Goal: Task Accomplishment & Management: Use online tool/utility

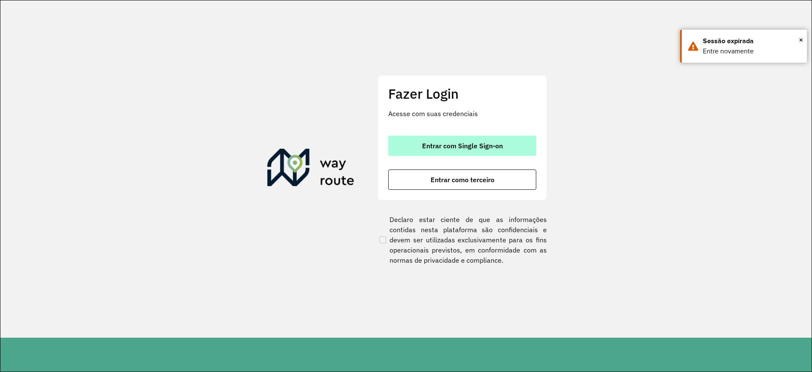
click at [460, 144] on span "Entrar com Single Sign-on" at bounding box center [462, 145] width 81 height 7
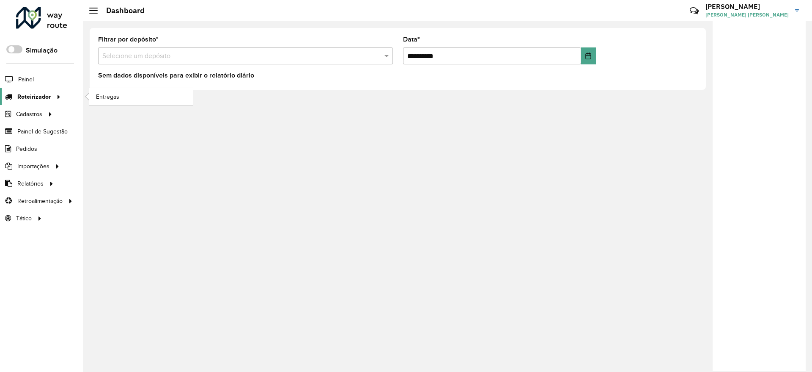
click at [55, 96] on icon at bounding box center [57, 96] width 7 height 13
click at [106, 94] on span "Entregas" at bounding box center [108, 96] width 24 height 9
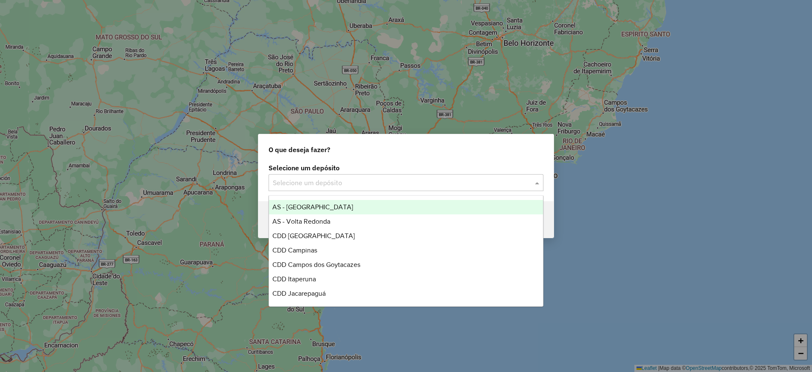
click at [340, 184] on input "text" at bounding box center [398, 183] width 250 height 10
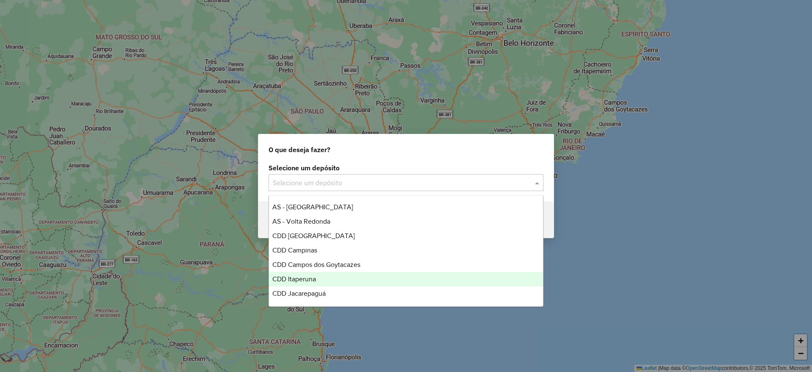
scroll to position [19, 0]
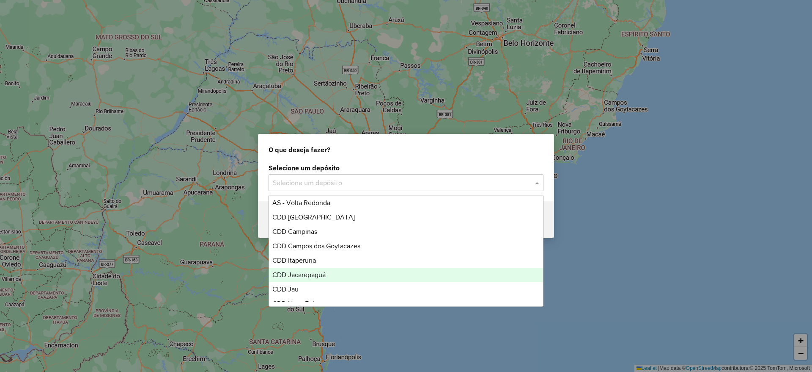
click at [322, 278] on span "CDD Jacarepaguá" at bounding box center [299, 274] width 53 height 7
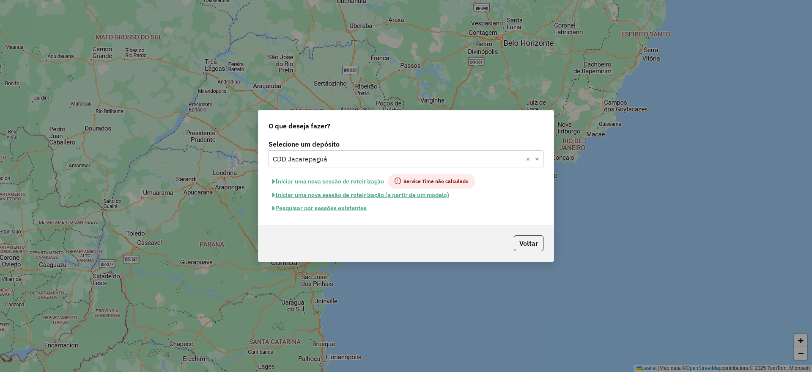
click at [340, 207] on button "Pesquisar por sessões existentes" at bounding box center [320, 207] width 102 height 13
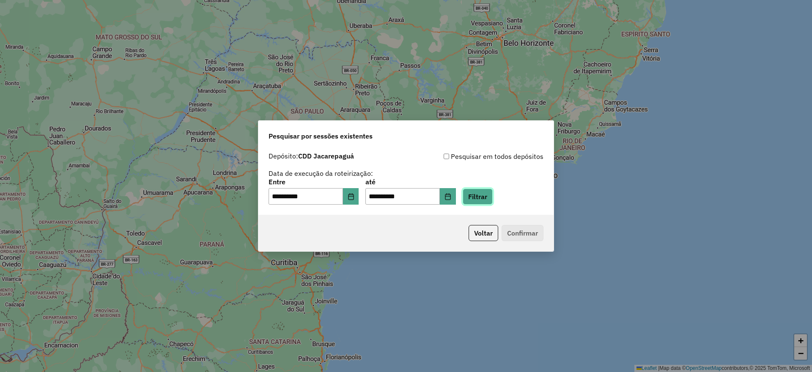
click at [485, 197] on button "Filtrar" at bounding box center [478, 196] width 30 height 16
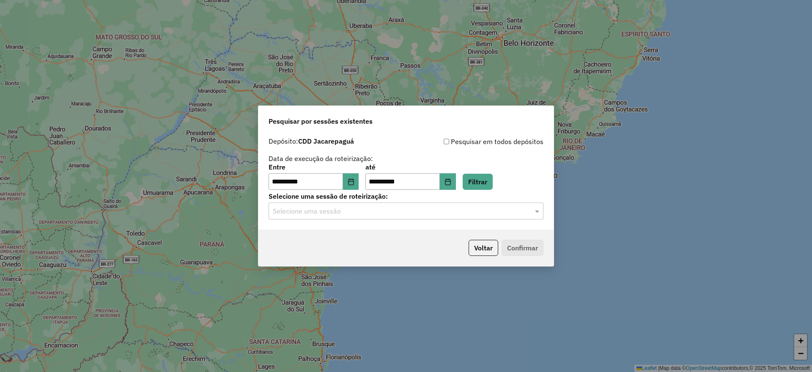
click at [439, 209] on input "text" at bounding box center [398, 211] width 250 height 10
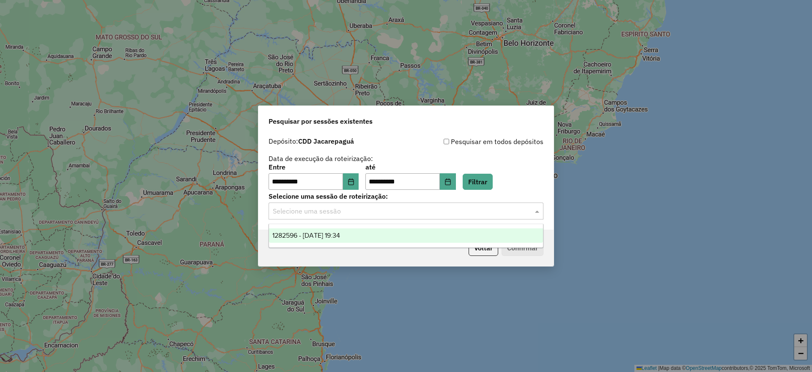
click at [429, 234] on div "1282596 - 25/09/2025 19:34" at bounding box center [406, 235] width 274 height 14
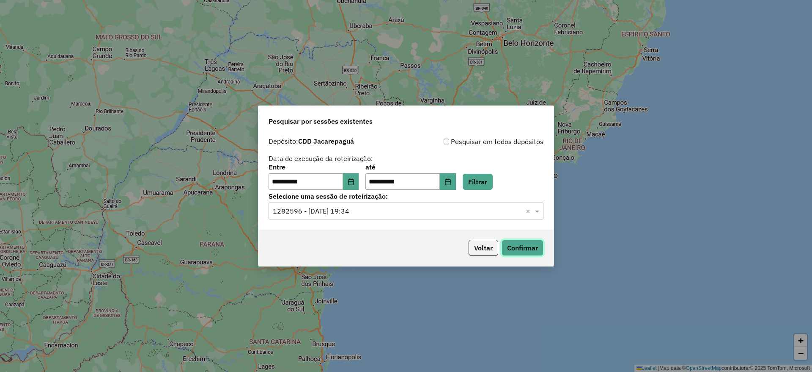
click at [521, 242] on button "Confirmar" at bounding box center [523, 248] width 42 height 16
click at [359, 180] on button "Choose Date" at bounding box center [351, 181] width 16 height 17
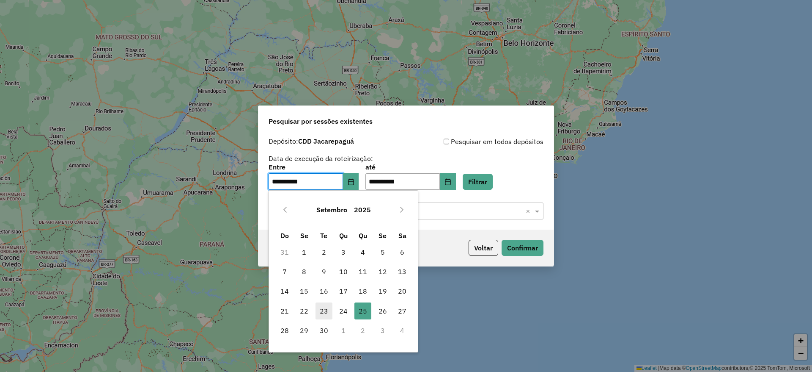
click at [325, 310] on span "23" at bounding box center [324, 310] width 17 height 17
type input "**********"
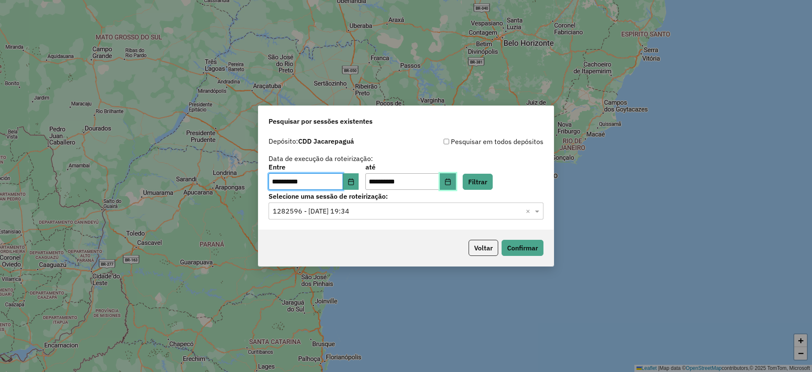
click at [456, 183] on button "Choose Date" at bounding box center [448, 181] width 16 height 17
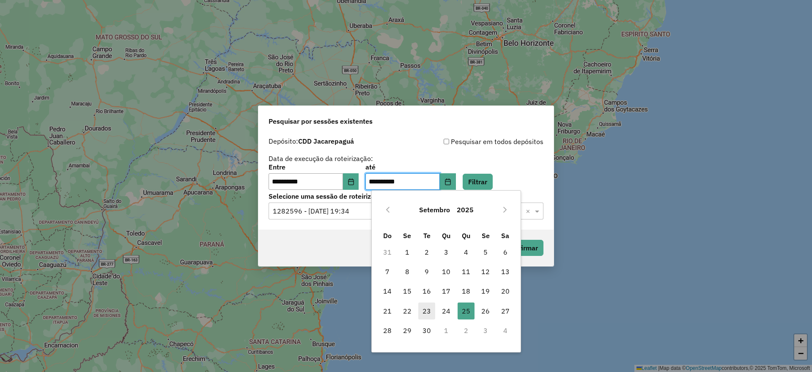
click at [428, 314] on span "23" at bounding box center [426, 310] width 17 height 17
type input "**********"
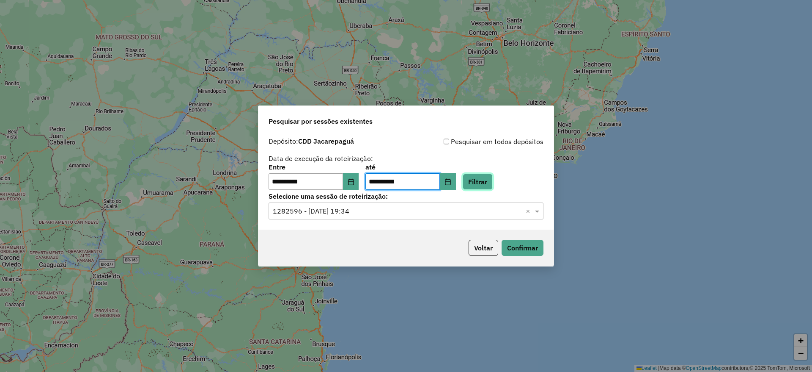
click at [487, 183] on button "Filtrar" at bounding box center [478, 181] width 30 height 16
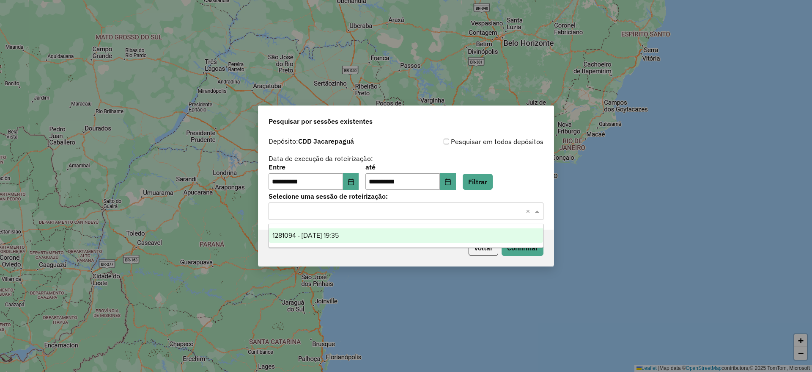
click at [402, 216] on div "Selecione uma sessão × ×" at bounding box center [406, 210] width 275 height 17
click at [398, 235] on div "1281094 - 23/09/2025 19:35" at bounding box center [406, 235] width 274 height 14
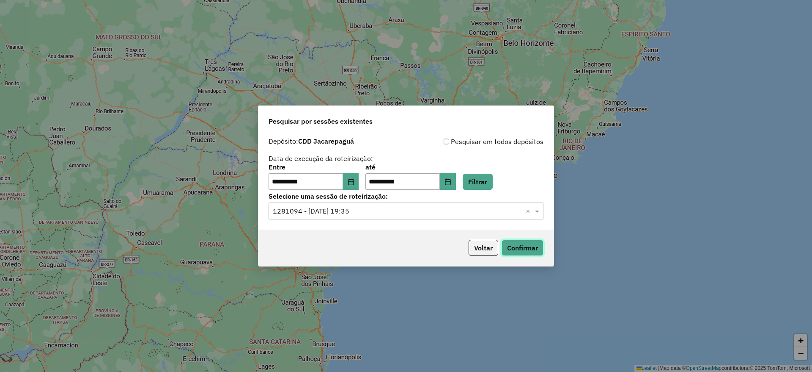
click at [513, 243] on button "Confirmar" at bounding box center [523, 248] width 42 height 16
click at [355, 185] on button "Choose Date" at bounding box center [351, 181] width 16 height 17
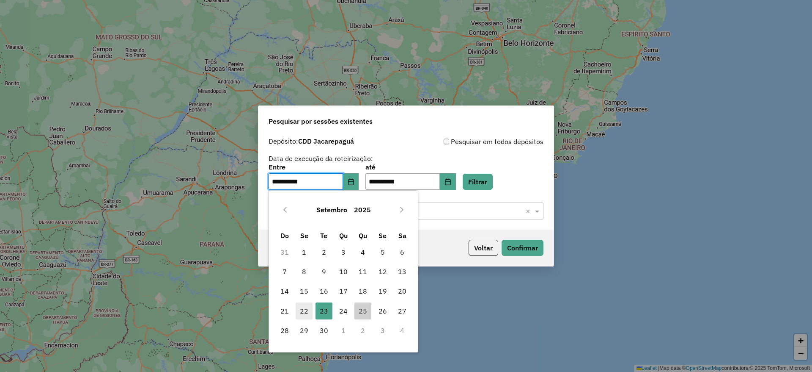
click at [308, 306] on span "22" at bounding box center [304, 310] width 17 height 17
type input "**********"
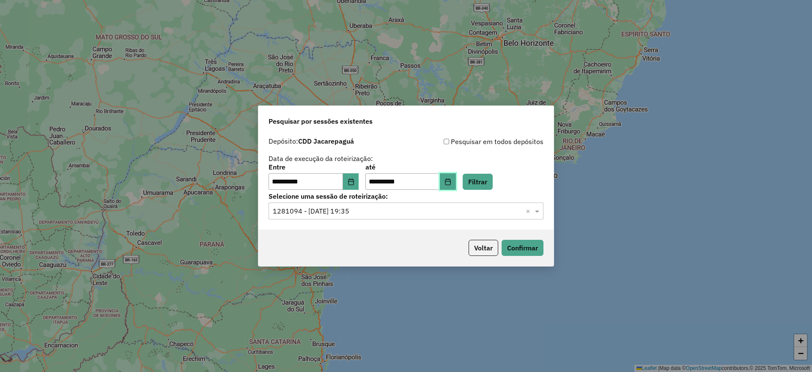
click at [452, 182] on icon "Choose Date" at bounding box center [448, 181] width 7 height 7
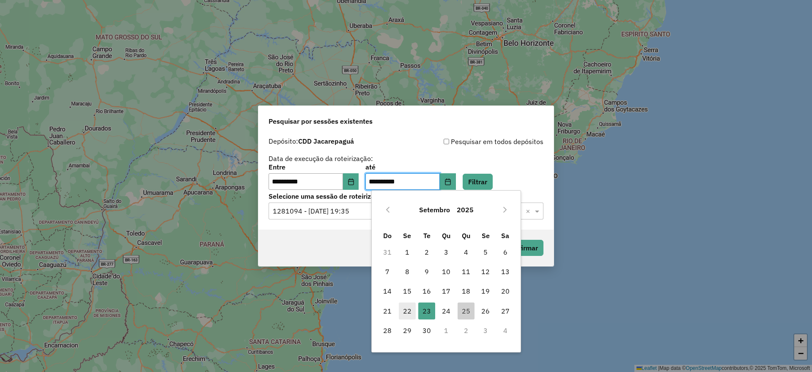
click at [400, 311] on span "22" at bounding box center [407, 310] width 17 height 17
type input "**********"
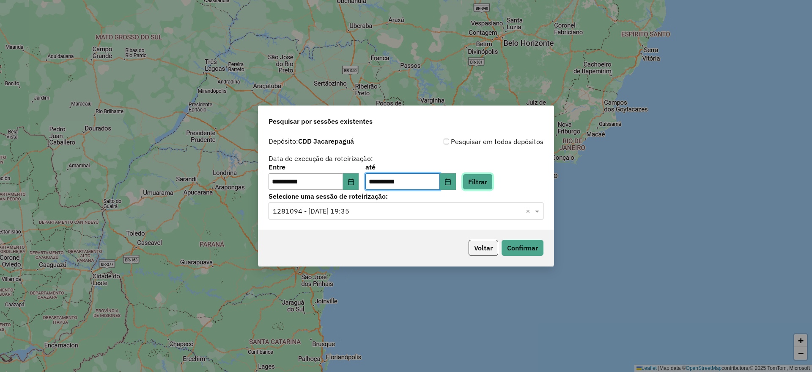
click at [490, 176] on button "Filtrar" at bounding box center [478, 181] width 30 height 16
click at [415, 213] on input "text" at bounding box center [398, 211] width 250 height 10
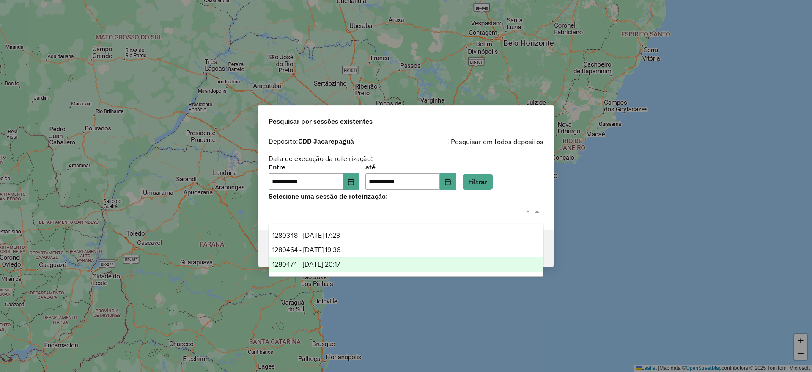
click at [403, 259] on div "1280474 - 22/09/2025 20:17" at bounding box center [406, 264] width 274 height 14
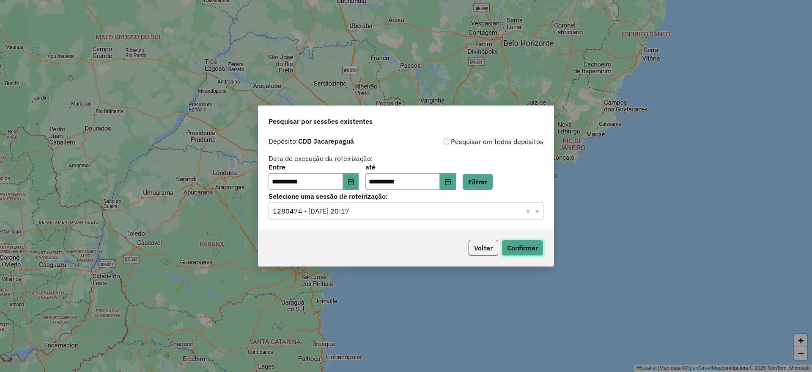
click at [517, 248] on button "Confirmar" at bounding box center [523, 248] width 42 height 16
click at [475, 209] on input "text" at bounding box center [398, 211] width 250 height 10
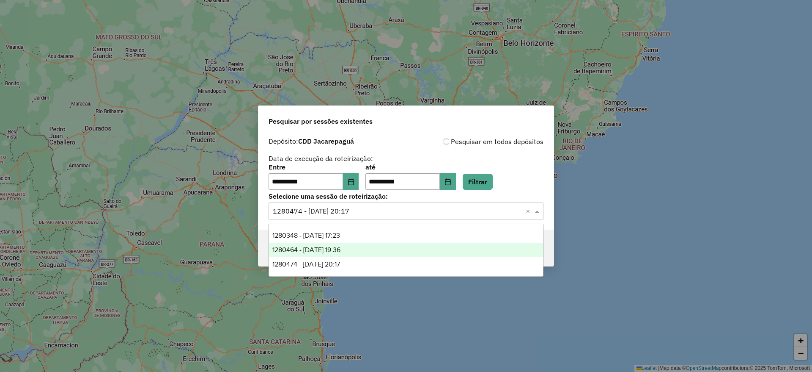
click at [419, 248] on div "1280464 - 22/09/2025 19:36" at bounding box center [406, 249] width 274 height 14
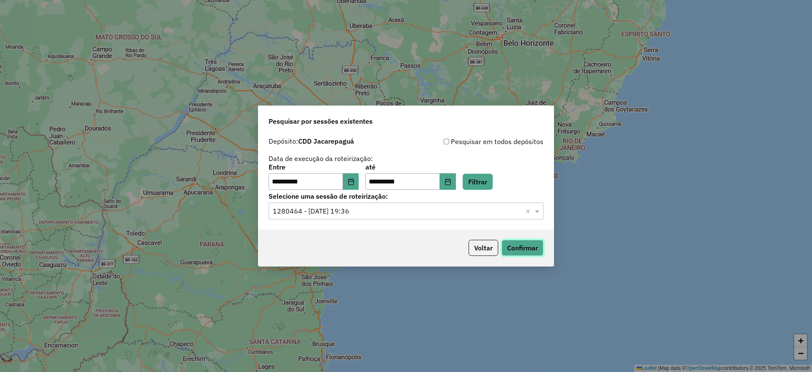
click at [515, 251] on button "Confirmar" at bounding box center [523, 248] width 42 height 16
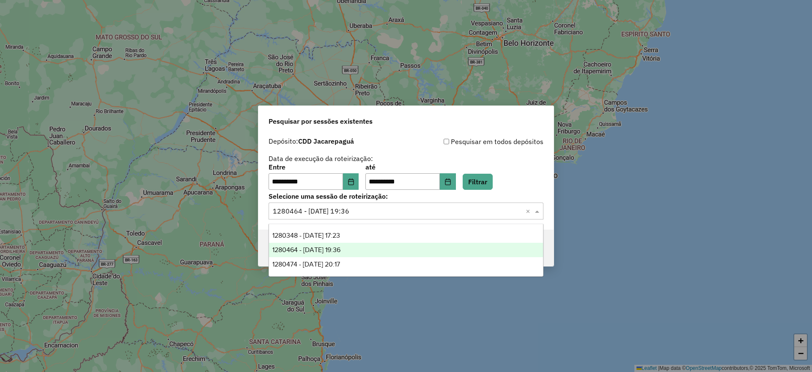
click at [341, 207] on input "text" at bounding box center [398, 211] width 250 height 10
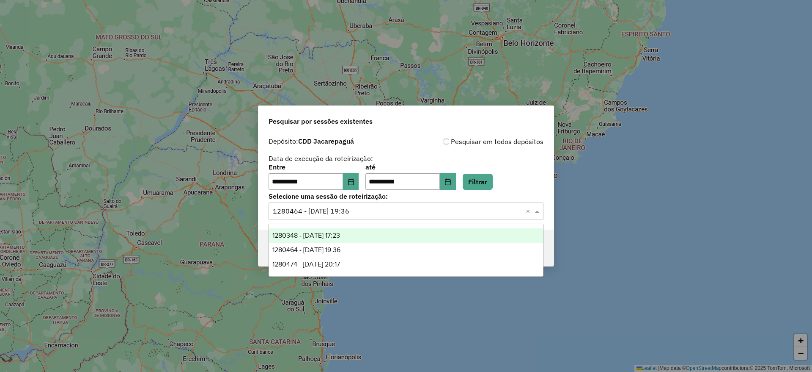
click at [363, 234] on div "1280348 - 22/09/2025 17:23" at bounding box center [406, 235] width 274 height 14
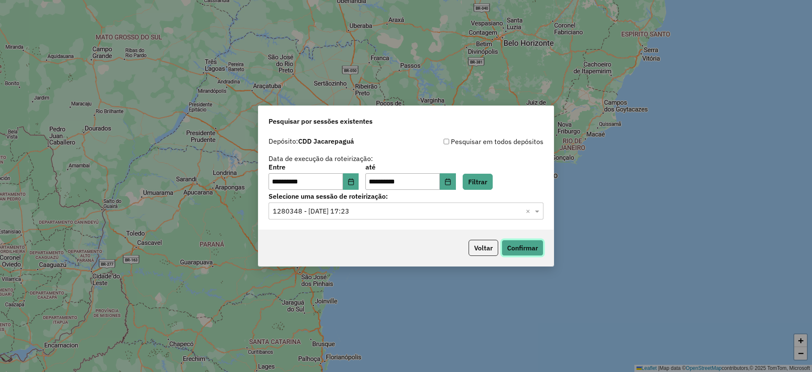
click at [515, 250] on button "Confirmar" at bounding box center [523, 248] width 42 height 16
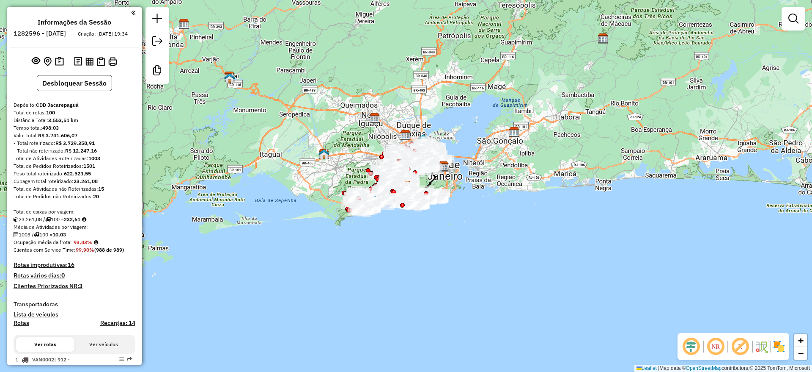
click at [692, 347] on em at bounding box center [691, 346] width 20 height 20
click at [741, 346] on em at bounding box center [740, 346] width 20 height 20
click at [780, 347] on img at bounding box center [780, 346] width 14 height 14
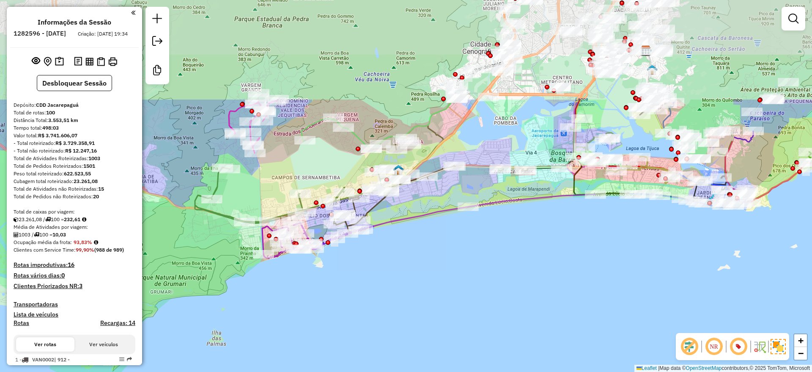
drag, startPoint x: 352, startPoint y: 157, endPoint x: 357, endPoint y: 294, distance: 136.8
click at [357, 294] on div "Janela de atendimento Grade de atendimento Capacidade Transportadoras Veículos …" at bounding box center [406, 186] width 812 height 372
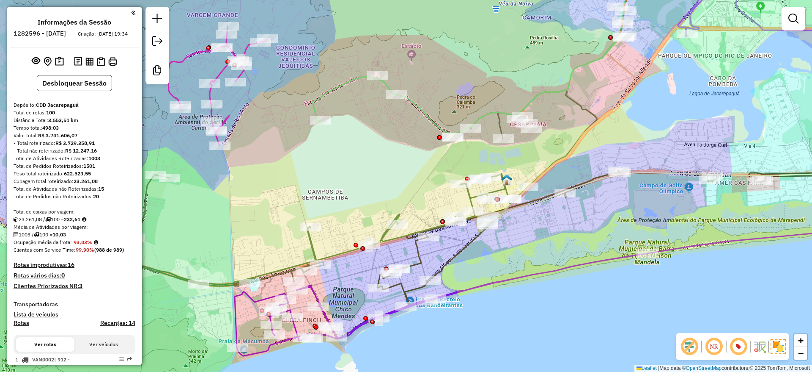
drag, startPoint x: 320, startPoint y: 132, endPoint x: 337, endPoint y: 170, distance: 41.1
click at [337, 170] on div "Janela de atendimento Grade de atendimento Capacidade Transportadoras Veículos …" at bounding box center [406, 186] width 812 height 372
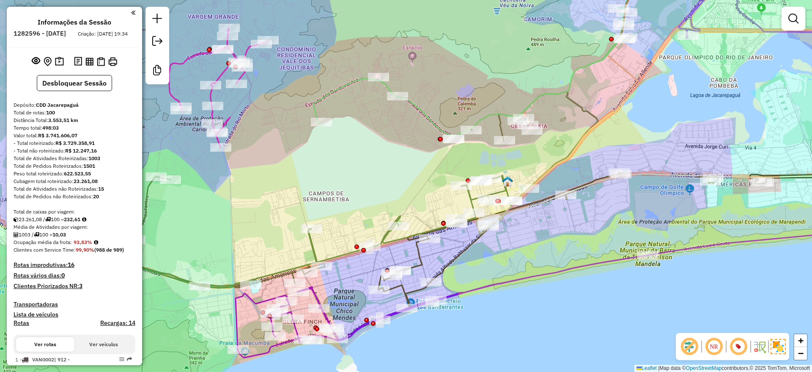
click at [336, 88] on icon at bounding box center [511, 49] width 394 height 173
select select "**********"
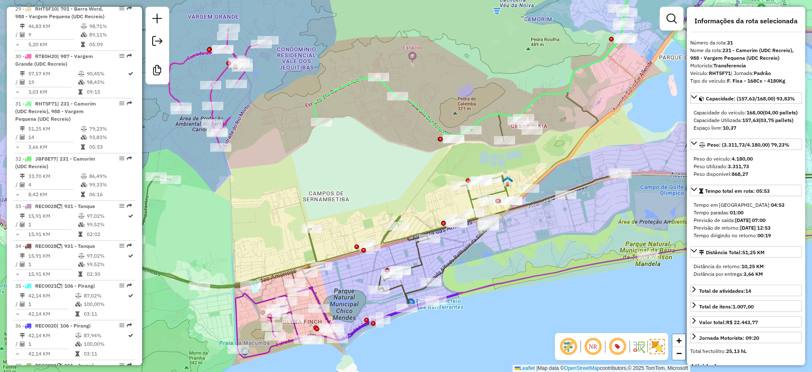
scroll to position [1868, 0]
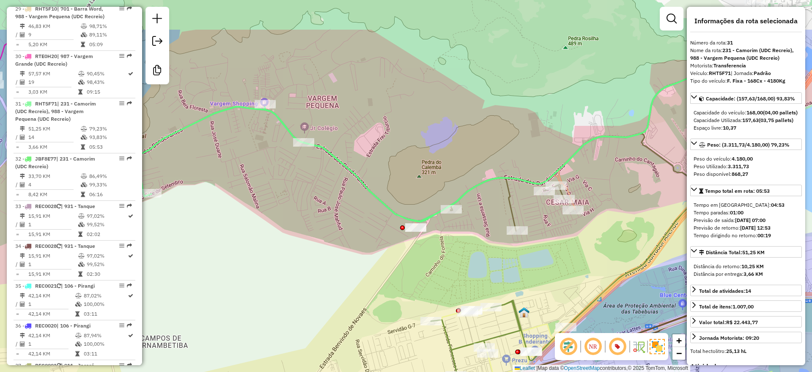
drag, startPoint x: 389, startPoint y: 148, endPoint x: 333, endPoint y: 201, distance: 76.9
click at [333, 201] on div "Janela de atendimento Grade de atendimento Capacidade Transportadoras Veículos …" at bounding box center [406, 186] width 812 height 372
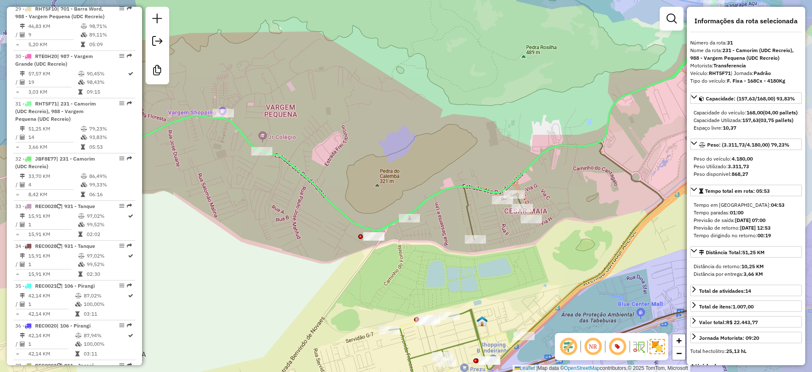
drag, startPoint x: 432, startPoint y: 155, endPoint x: 392, endPoint y: 162, distance: 40.9
click at [392, 162] on div "Janela de atendimento Grade de atendimento Capacidade Transportadoras Veículos …" at bounding box center [406, 186] width 812 height 372
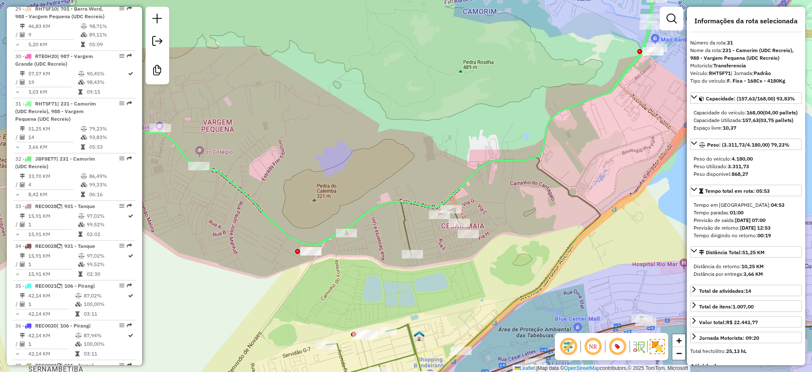
drag, startPoint x: 392, startPoint y: 162, endPoint x: 329, endPoint y: 177, distance: 64.8
click at [329, 177] on div "Janela de atendimento Grade de atendimento Capacidade Transportadoras Veículos …" at bounding box center [406, 186] width 812 height 372
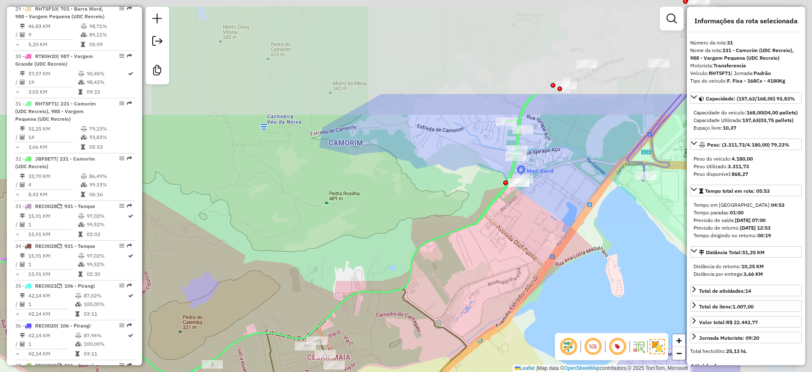
drag, startPoint x: 447, startPoint y: 140, endPoint x: 352, endPoint y: 232, distance: 132.6
click at [352, 232] on div "Janela de atendimento Grade de atendimento Capacidade Transportadoras Veículos …" at bounding box center [406, 186] width 812 height 372
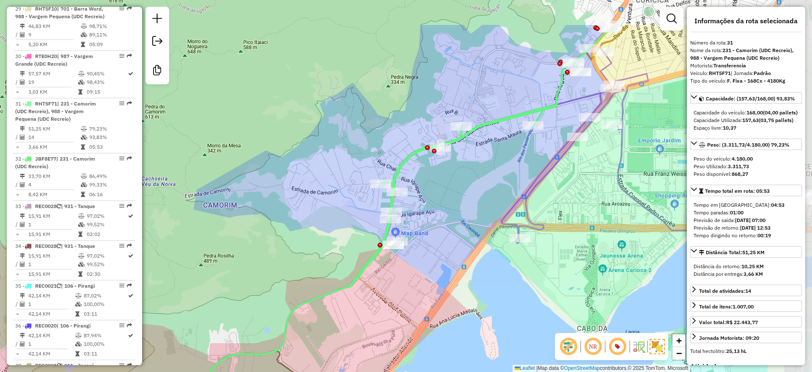
drag, startPoint x: 460, startPoint y: 178, endPoint x: 334, endPoint y: 240, distance: 140.2
click at [334, 240] on div "Janela de atendimento Grade de atendimento Capacidade Transportadoras Veículos …" at bounding box center [406, 186] width 812 height 372
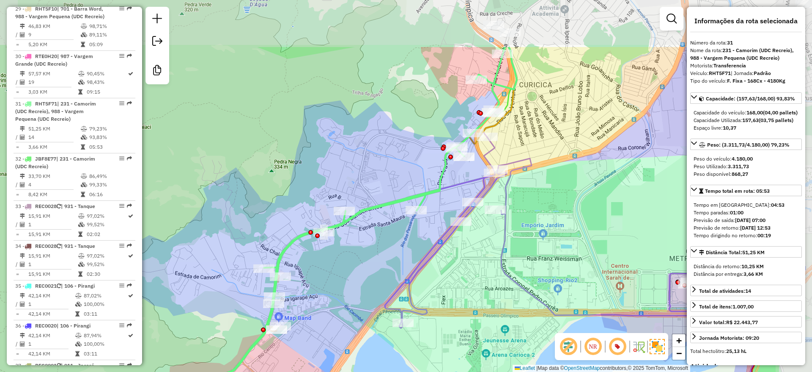
drag, startPoint x: 386, startPoint y: 151, endPoint x: 272, endPoint y: 235, distance: 141.6
click at [272, 235] on div "Janela de atendimento Grade de atendimento Capacidade Transportadoras Veículos …" at bounding box center [406, 186] width 812 height 372
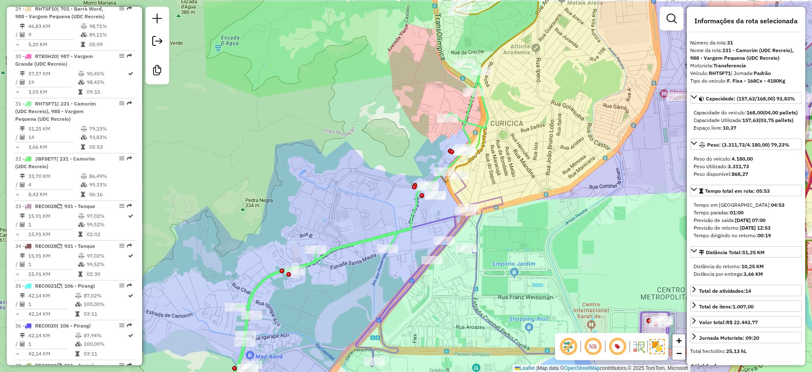
drag, startPoint x: 354, startPoint y: 151, endPoint x: 325, endPoint y: 190, distance: 48.1
click at [325, 190] on div "Janela de atendimento Grade de atendimento Capacidade Transportadoras Veículos …" at bounding box center [406, 186] width 812 height 372
click at [465, 112] on icon at bounding box center [346, 236] width 285 height 345
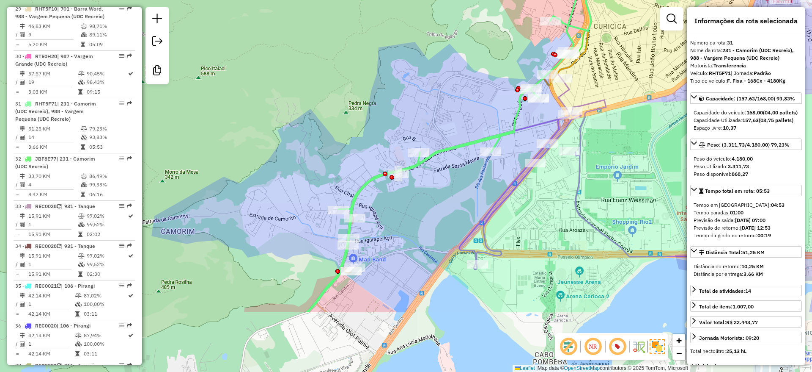
drag, startPoint x: 240, startPoint y: 242, endPoint x: 343, endPoint y: 145, distance: 141.6
click at [343, 145] on div "Janela de atendimento Grade de atendimento Capacidade Transportadoras Veículos …" at bounding box center [406, 186] width 812 height 372
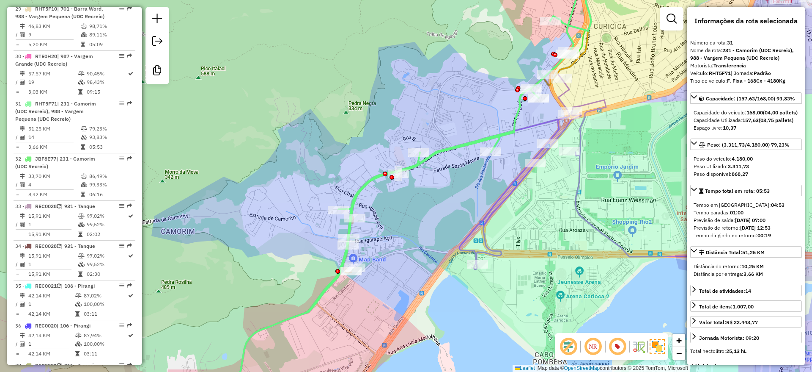
click at [712, 73] on strong "RHT5F71" at bounding box center [720, 73] width 22 height 6
copy div "RHT5F71"
click at [720, 77] on div "Tipo do veículo: F. Fixa - 168Cx - 4180Kg" at bounding box center [747, 81] width 112 height 8
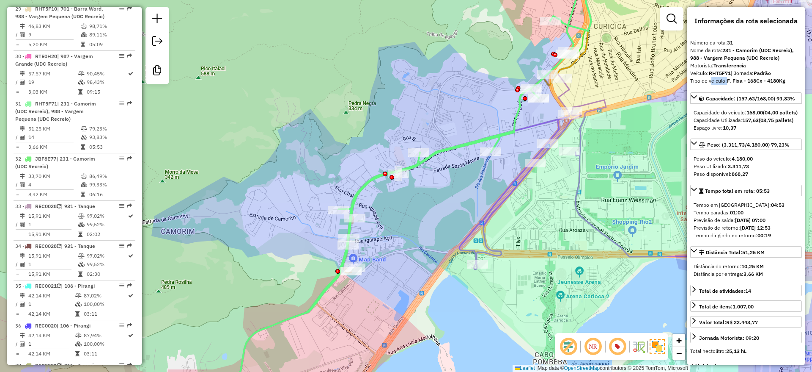
click at [720, 77] on div "Tipo do veículo: F. Fixa - 168Cx - 4180Kg" at bounding box center [747, 81] width 112 height 8
click at [719, 74] on strong "RHT5F71" at bounding box center [720, 73] width 22 height 6
copy div "RHT5F71"
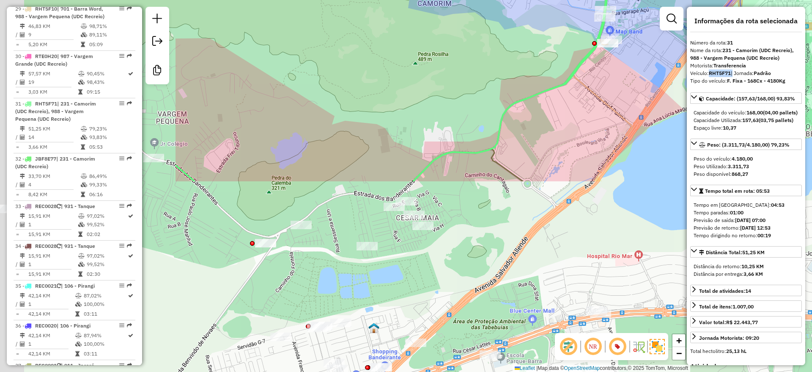
drag, startPoint x: 197, startPoint y: 264, endPoint x: 454, endPoint y: 37, distance: 343.2
click at [454, 37] on div "Janela de atendimento Grade de atendimento Capacidade Transportadoras Veículos …" at bounding box center [406, 186] width 812 height 372
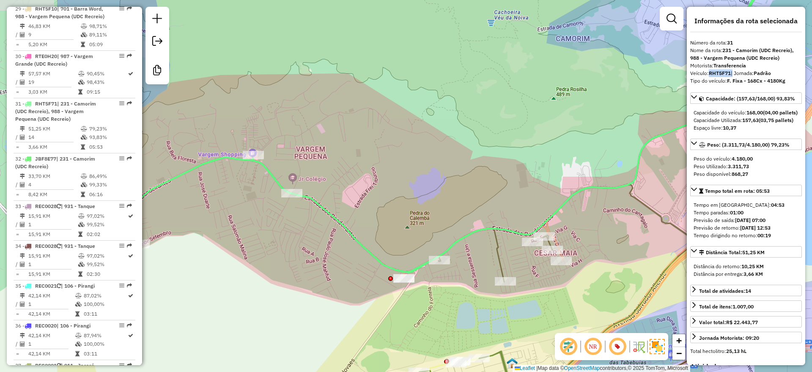
drag, startPoint x: 331, startPoint y: 108, endPoint x: 470, endPoint y: 143, distance: 142.8
click at [470, 143] on div "Janela de atendimento Grade de atendimento Capacidade Transportadoras Veículos …" at bounding box center [406, 186] width 812 height 372
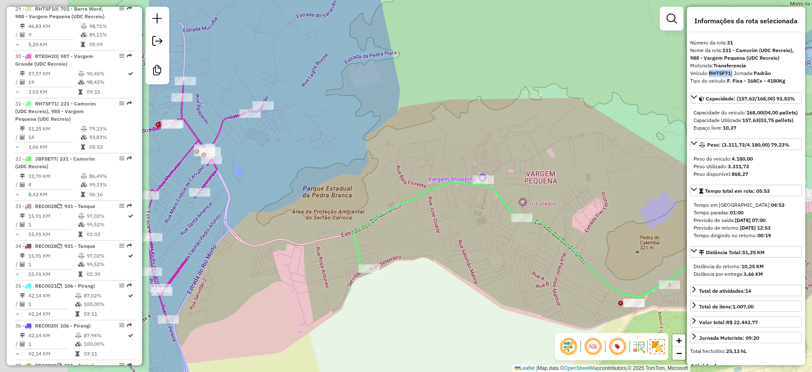
drag, startPoint x: 276, startPoint y: 136, endPoint x: 509, endPoint y: 162, distance: 234.1
click at [509, 162] on div "Janela de atendimento Grade de atendimento Capacidade Transportadoras Veículos …" at bounding box center [406, 186] width 812 height 372
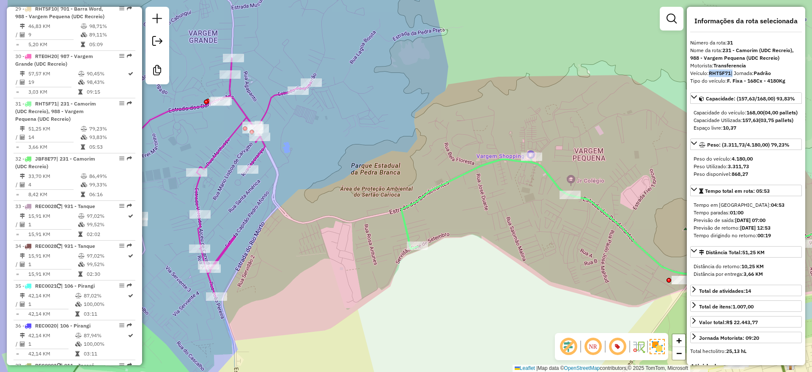
drag, startPoint x: 312, startPoint y: 177, endPoint x: 372, endPoint y: 151, distance: 65.8
click at [372, 151] on div "Janela de atendimento Grade de atendimento Capacidade Transportadoras Veículos …" at bounding box center [406, 186] width 812 height 372
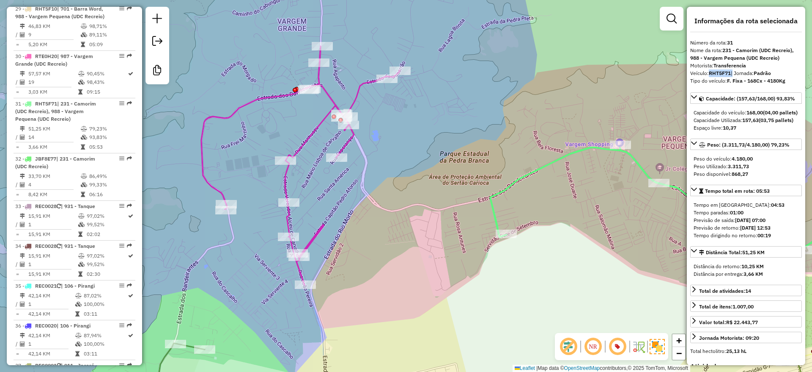
drag, startPoint x: 372, startPoint y: 151, endPoint x: 446, endPoint y: 142, distance: 74.7
click at [446, 142] on div "Janela de atendimento Grade de atendimento Capacidade Transportadoras Veículos …" at bounding box center [406, 186] width 812 height 372
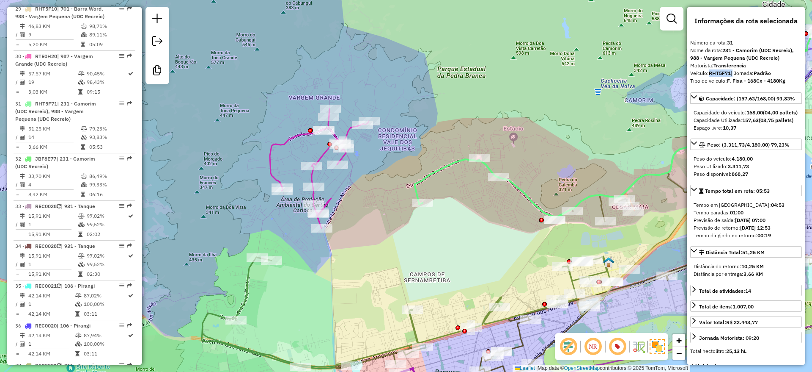
drag, startPoint x: 446, startPoint y: 142, endPoint x: 393, endPoint y: 157, distance: 55.7
click at [393, 157] on div "Janela de atendimento Grade de atendimento Capacidade Transportadoras Veículos …" at bounding box center [406, 186] width 812 height 372
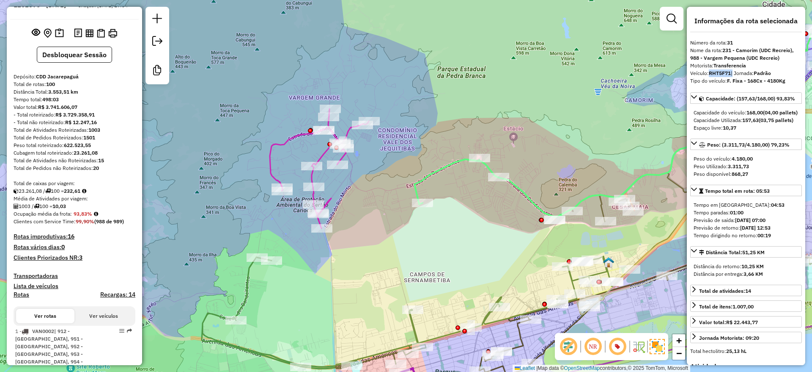
scroll to position [0, 0]
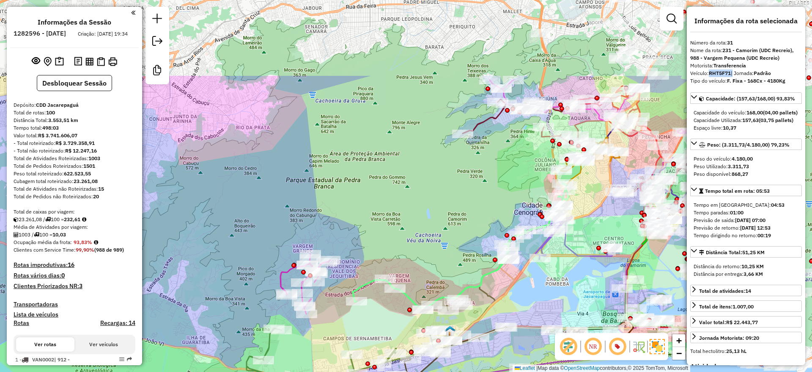
drag, startPoint x: 574, startPoint y: 124, endPoint x: 418, endPoint y: 250, distance: 199.8
click at [418, 250] on div "Janela de atendimento Grade de atendimento Capacidade Transportadoras Veículos …" at bounding box center [406, 186] width 812 height 372
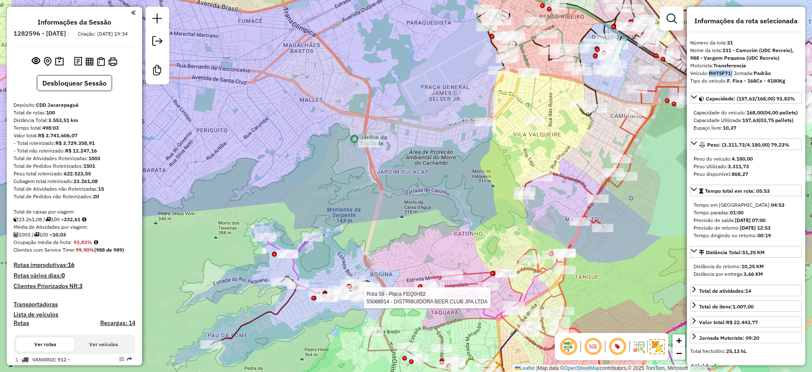
drag, startPoint x: 478, startPoint y: 92, endPoint x: 442, endPoint y: 114, distance: 42.5
click at [442, 114] on div "Rota 58 - Placa FEQ0H52 55068914 - DISTRIBUIDORA BEER CLUB JPA LTDA Janela de a…" at bounding box center [406, 186] width 812 height 372
click at [430, 162] on div "Rota 58 - Placa FEQ0H52 55068914 - DISTRIBUIDORA BEER CLUB JPA LTDA Janela de a…" at bounding box center [406, 186] width 812 height 372
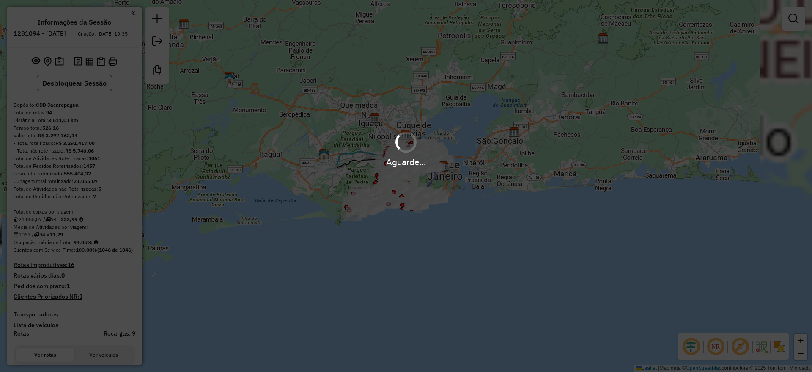
click at [694, 348] on em at bounding box center [691, 346] width 20 height 20
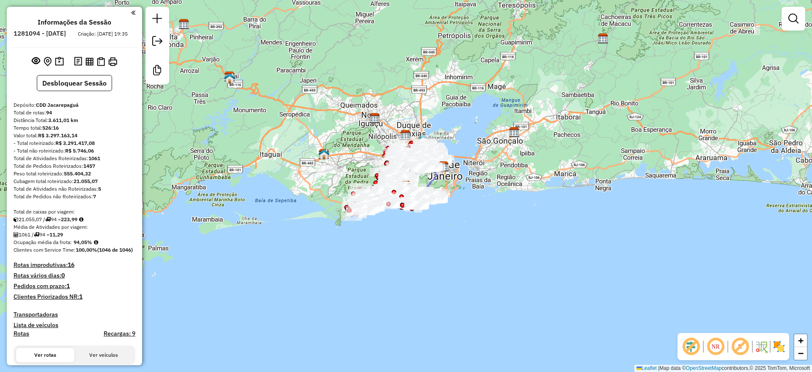
click at [741, 345] on em at bounding box center [740, 346] width 20 height 20
click at [782, 344] on img at bounding box center [780, 346] width 14 height 14
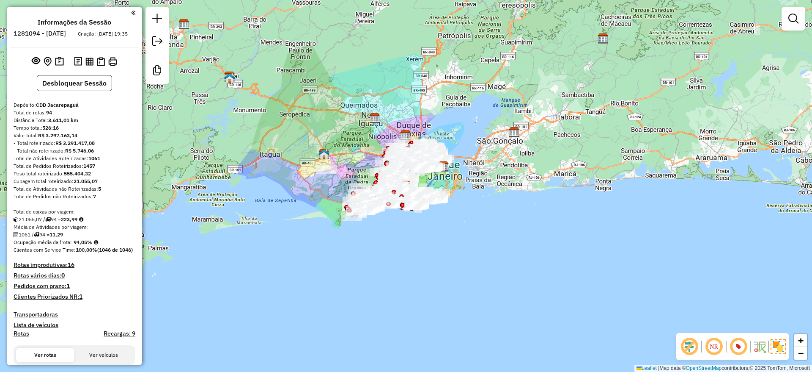
click at [435, 252] on div "Janela de atendimento Grade de atendimento Capacidade Transportadoras Veículos …" at bounding box center [406, 186] width 812 height 372
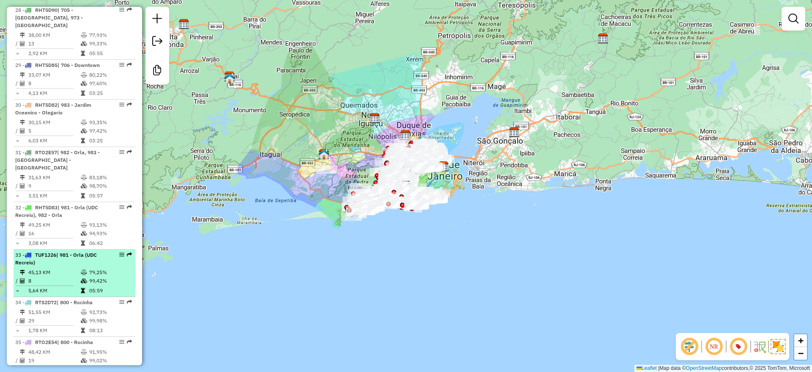
click at [125, 251] on div "33 - TUF1J26 | 981 - Orla (UDC Recreio)" at bounding box center [74, 258] width 118 height 15
select select "**********"
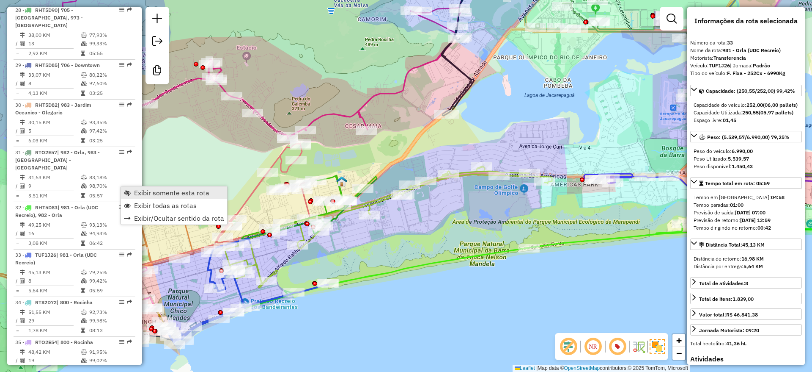
click at [135, 193] on span "Exibir somente esta rota" at bounding box center [171, 192] width 75 height 7
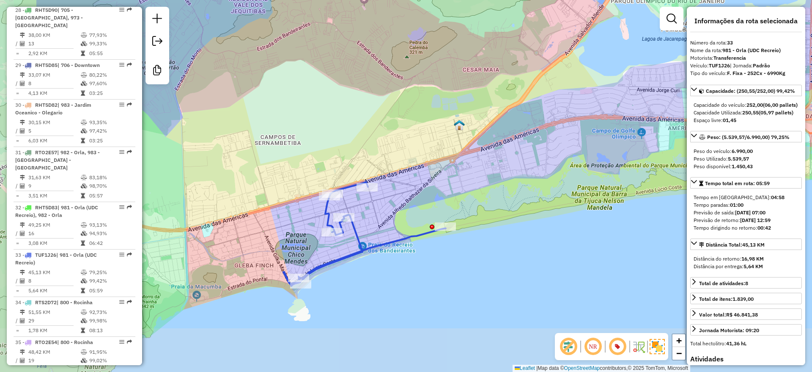
drag, startPoint x: 358, startPoint y: 248, endPoint x: 476, endPoint y: 192, distance: 130.4
click at [476, 192] on div "Janela de atendimento Grade de atendimento Capacidade Transportadoras Veículos …" at bounding box center [406, 186] width 812 height 372
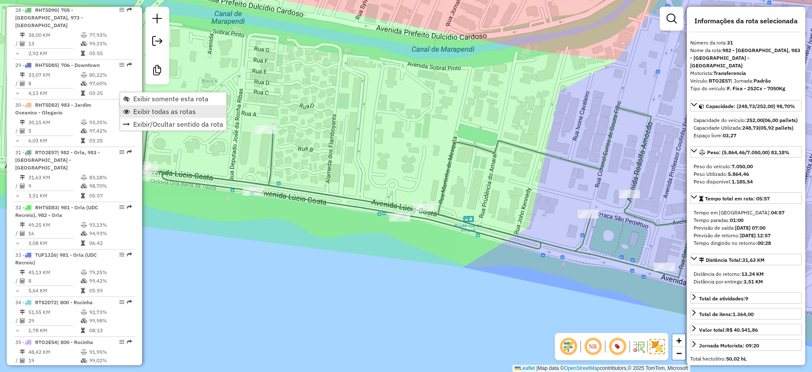
click at [144, 114] on span "Exibir todas as rotas" at bounding box center [164, 111] width 63 height 7
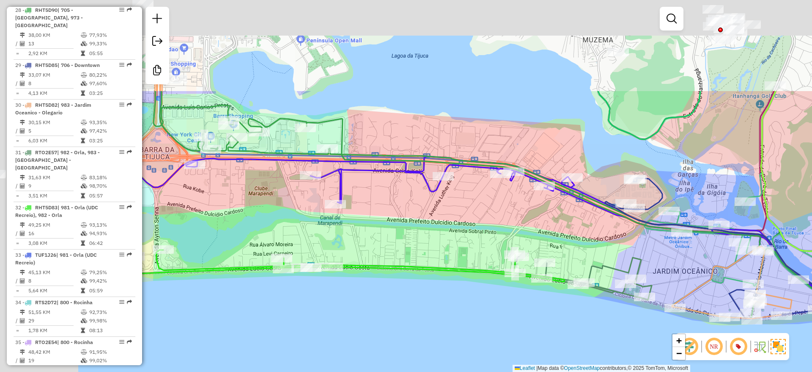
drag, startPoint x: 287, startPoint y: 101, endPoint x: 454, endPoint y: 233, distance: 213.1
click at [454, 233] on div "Janela de atendimento Grade de atendimento Capacidade Transportadoras Veículos …" at bounding box center [406, 186] width 812 height 372
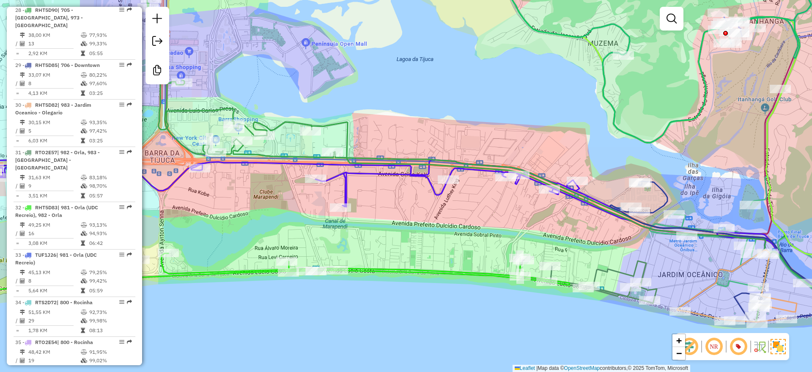
click at [216, 108] on icon at bounding box center [491, 160] width 689 height 322
select select "**********"
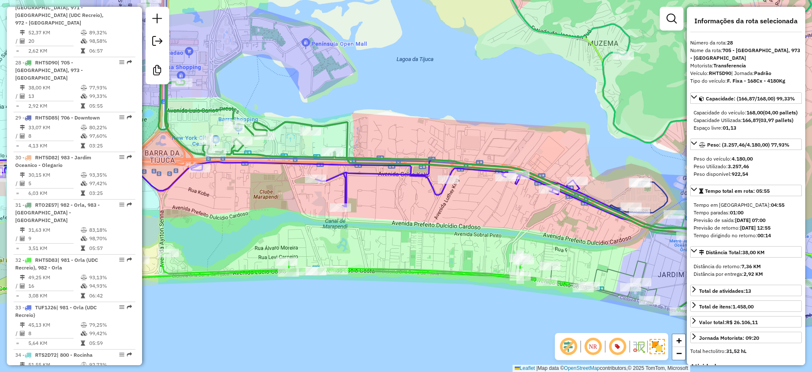
scroll to position [1652, 0]
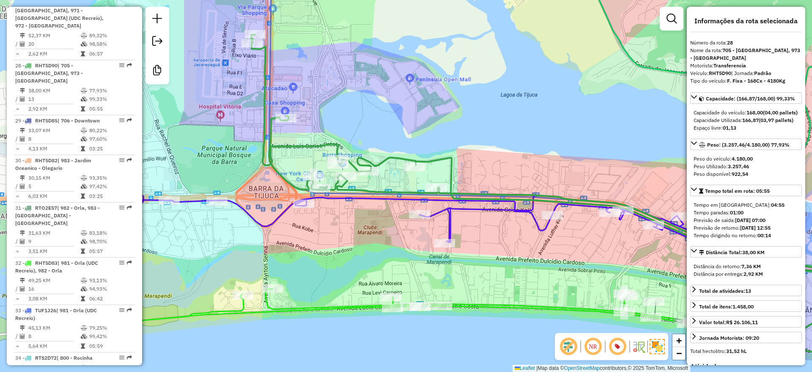
drag, startPoint x: 257, startPoint y: 69, endPoint x: 361, endPoint y: 105, distance: 110.0
click at [361, 105] on div "Janela de atendimento Grade de atendimento Capacidade Transportadoras Veículos …" at bounding box center [406, 186] width 812 height 372
click at [716, 71] on strong "RHT5D90" at bounding box center [720, 73] width 22 height 6
copy div "RHT5D90"
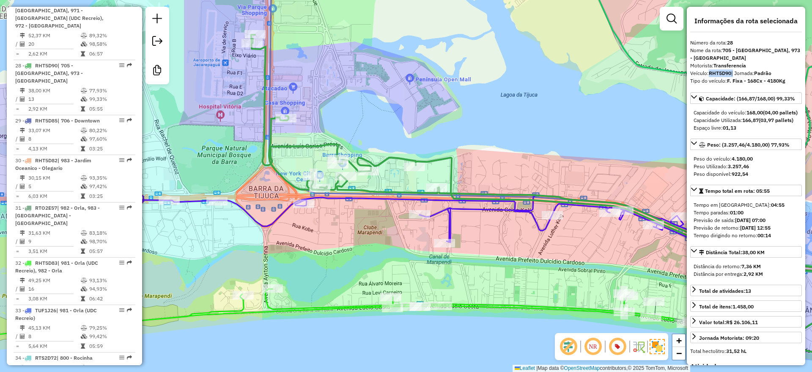
click at [264, 147] on icon at bounding box center [572, 196] width 642 height 322
click at [727, 94] on link "Capacidade: (166,87/168,00) 99,33%" at bounding box center [747, 97] width 112 height 11
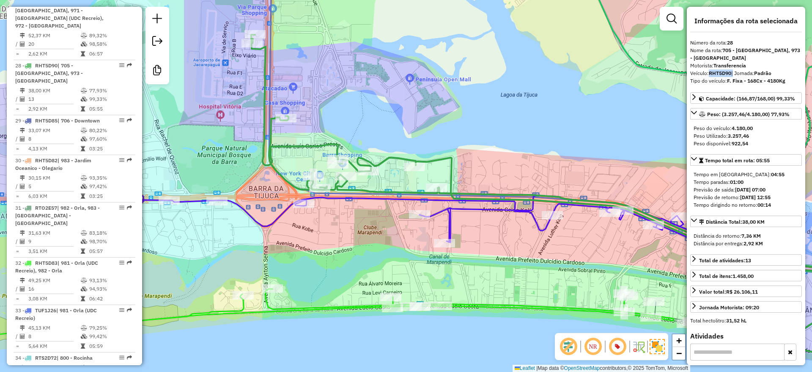
click at [722, 75] on strong "RHT5D90" at bounding box center [720, 73] width 22 height 6
copy div "RHT5D90"
click at [702, 97] on em at bounding box center [701, 98] width 5 height 5
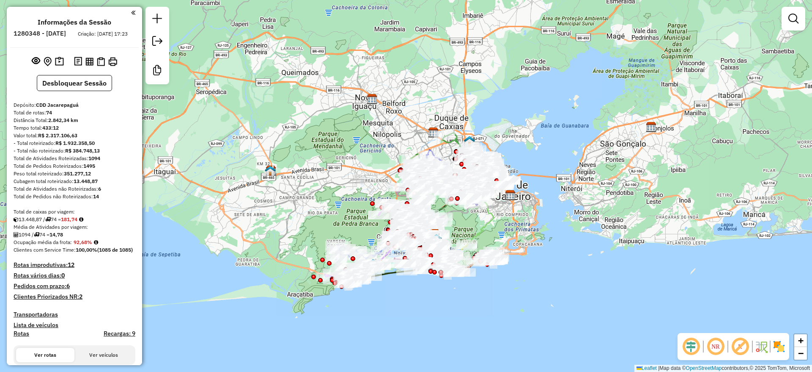
click at [687, 344] on em at bounding box center [691, 346] width 20 height 20
click at [742, 348] on em at bounding box center [740, 346] width 20 height 20
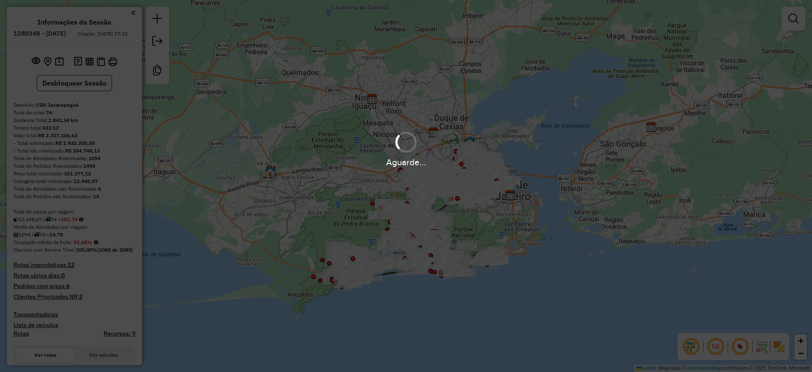
click at [779, 344] on hb-app "Aguarde... Pop-up bloqueado! Seu navegador bloqueou automáticamente a abertura …" at bounding box center [406, 186] width 812 height 372
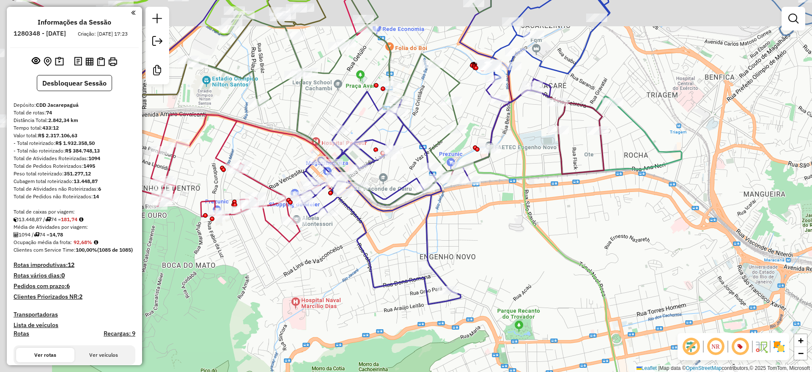
drag, startPoint x: 445, startPoint y: 234, endPoint x: 553, endPoint y: 265, distance: 113.2
click at [553, 265] on div "Janela de atendimento Grade de atendimento Capacidade Transportadoras Veículos …" at bounding box center [406, 186] width 812 height 372
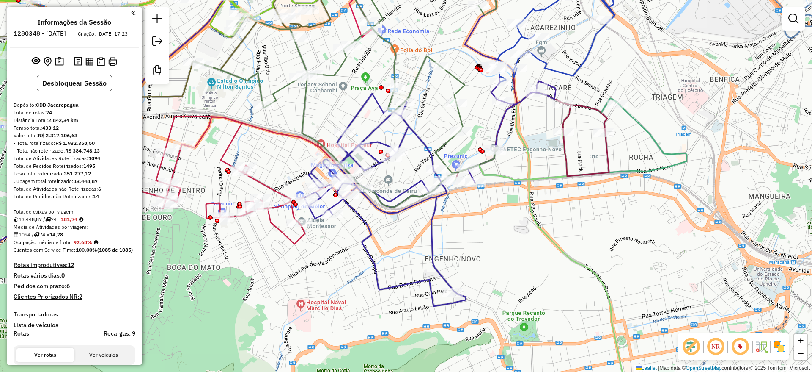
click at [778, 346] on img at bounding box center [780, 346] width 14 height 14
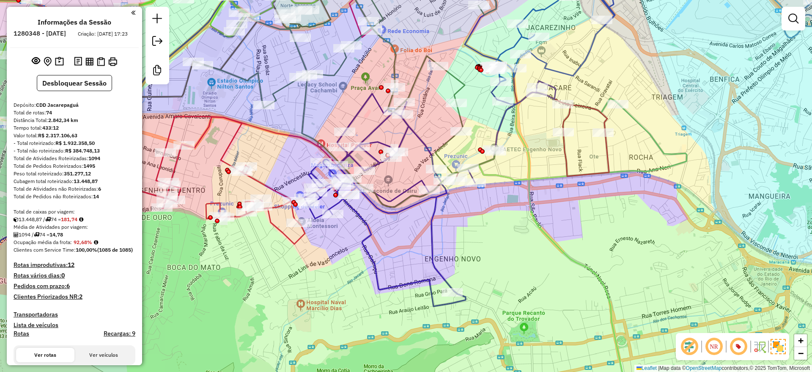
click at [440, 223] on div "Janela de atendimento Grade de atendimento Capacidade Transportadoras Veículos …" at bounding box center [406, 186] width 812 height 372
click at [430, 221] on icon at bounding box center [385, 200] width 162 height 212
select select "**********"
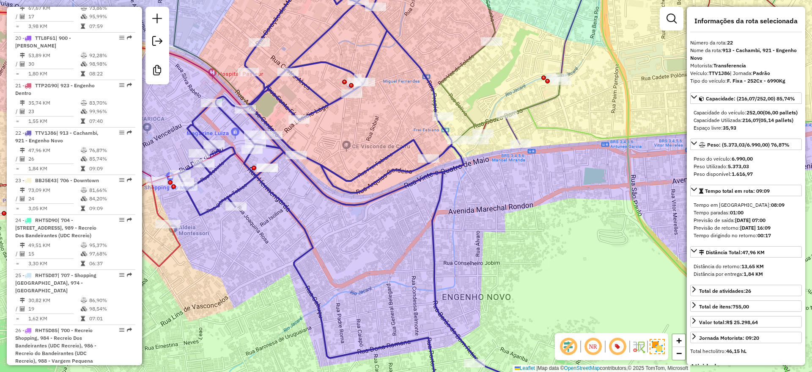
scroll to position [1450, 0]
